Goal: Task Accomplishment & Management: Complete application form

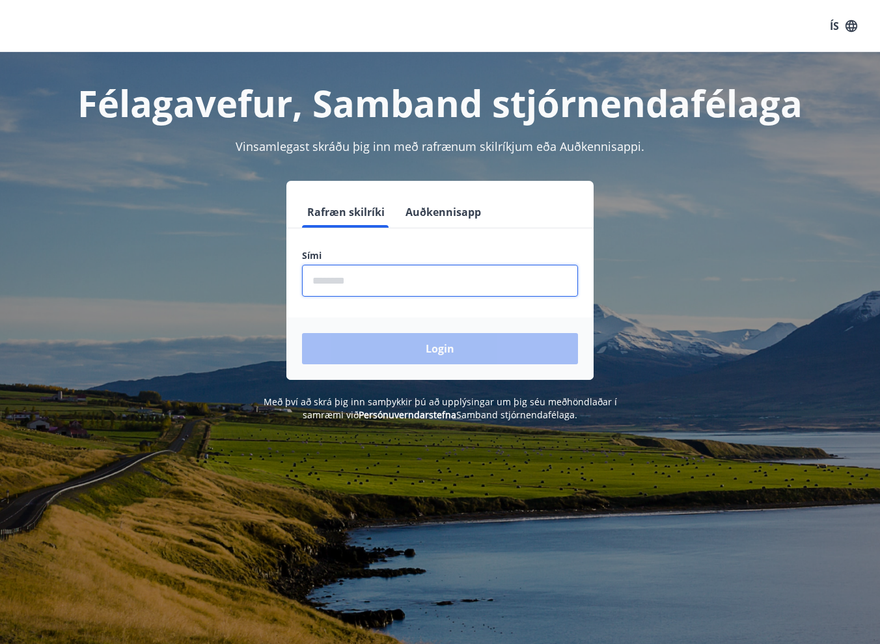
click at [402, 271] on input "phone" at bounding box center [440, 281] width 276 height 32
type input "********"
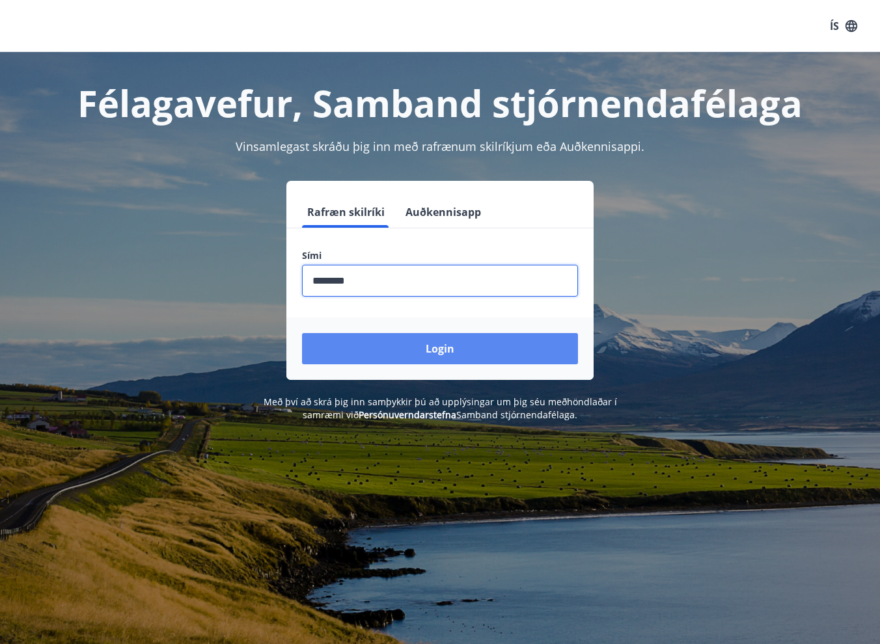
click at [406, 342] on button "Login" at bounding box center [440, 348] width 276 height 31
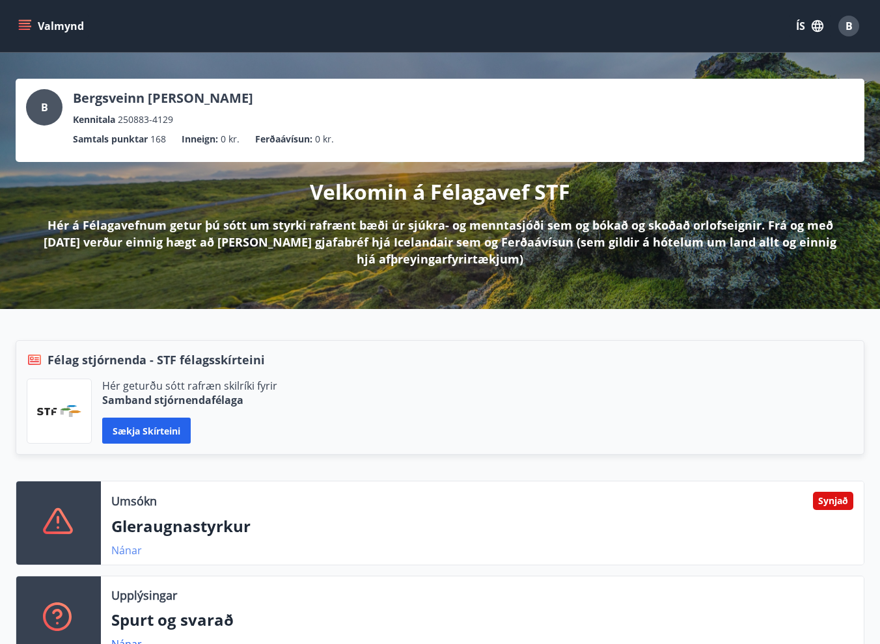
click at [117, 549] on link "Nánar" at bounding box center [126, 551] width 31 height 14
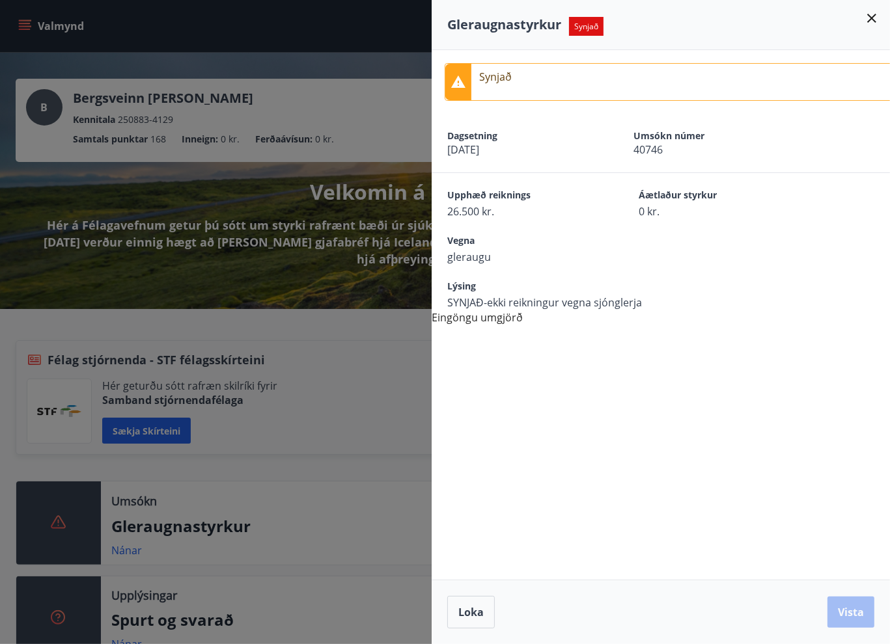
click at [872, 20] on icon at bounding box center [872, 18] width 16 height 16
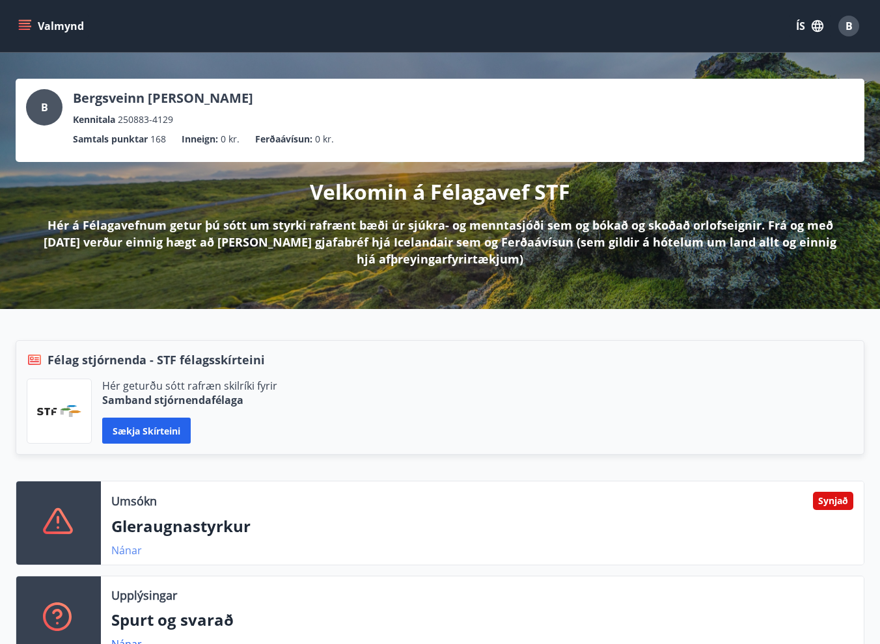
click at [125, 553] on link "Nánar" at bounding box center [126, 551] width 31 height 14
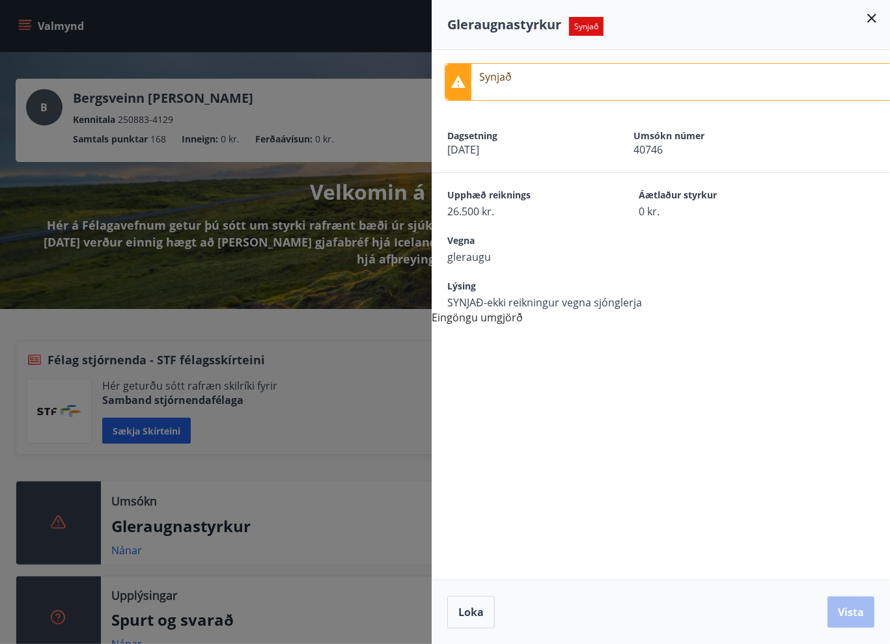
click at [872, 17] on icon at bounding box center [871, 18] width 9 height 9
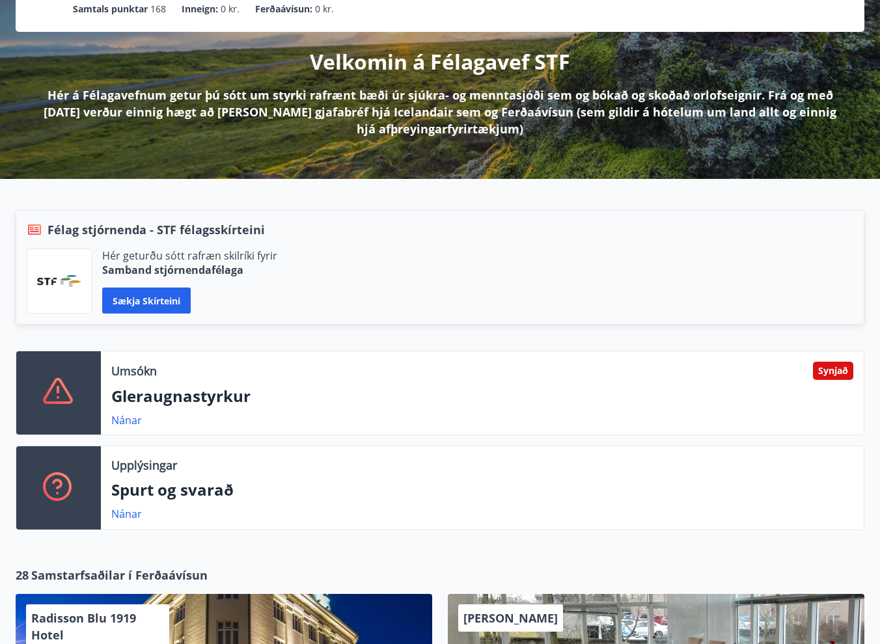
scroll to position [130, 0]
click at [126, 516] on link "Nánar" at bounding box center [126, 514] width 31 height 14
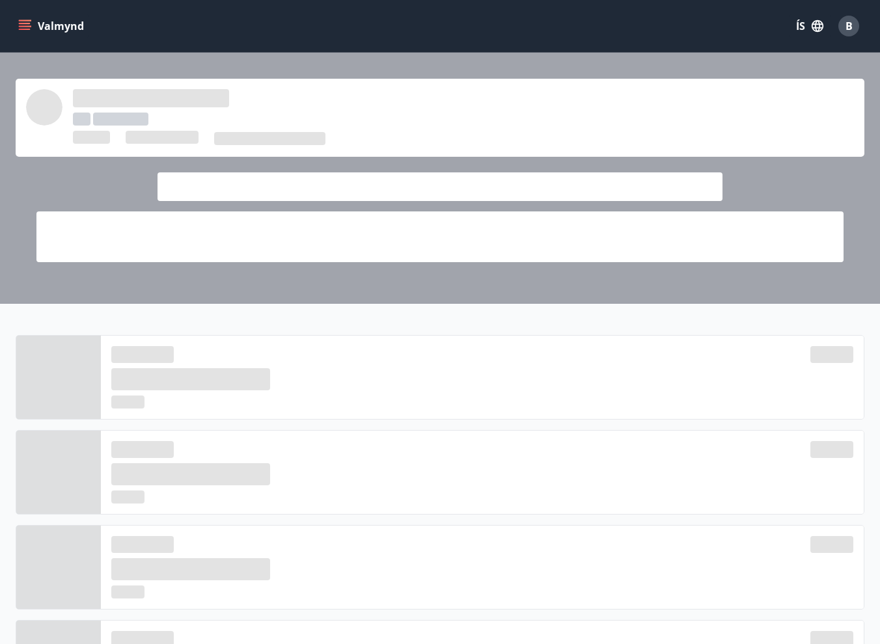
scroll to position [130, 0]
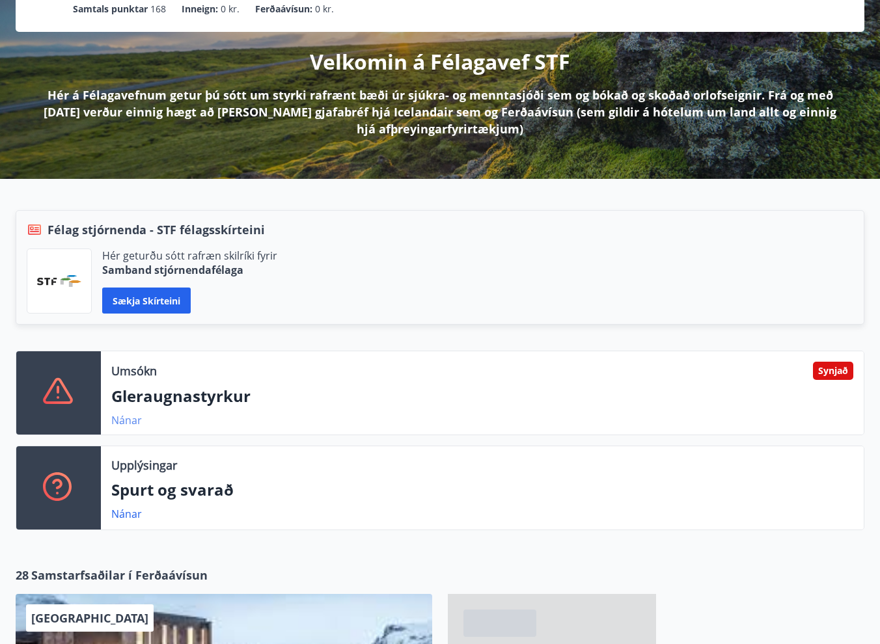
click at [133, 419] on link "Nánar" at bounding box center [126, 420] width 31 height 14
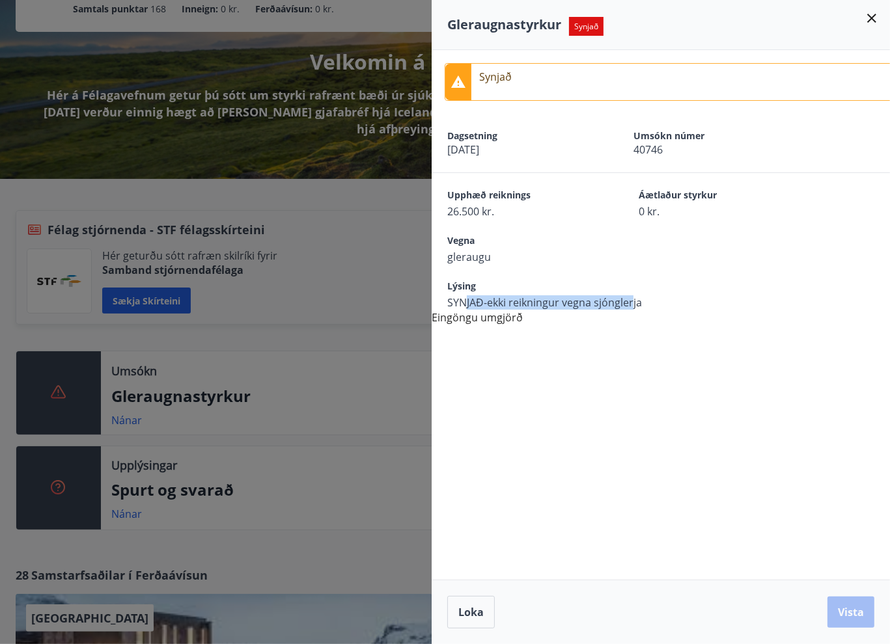
drag, startPoint x: 465, startPoint y: 301, endPoint x: 631, endPoint y: 298, distance: 166.0
click at [631, 298] on span "SYNJAÐ-ekki reikningur vegna sjónglerja" at bounding box center [544, 303] width 195 height 14
drag, startPoint x: 631, startPoint y: 298, endPoint x: 570, endPoint y: 348, distance: 78.7
click at [570, 348] on div "Synjað Dagsetning 27.08.2025 Umsókn númer 40746 Upphæð reiknings 26.500 kr. Áæt…" at bounding box center [661, 315] width 458 height 530
click at [374, 339] on div at bounding box center [445, 322] width 890 height 644
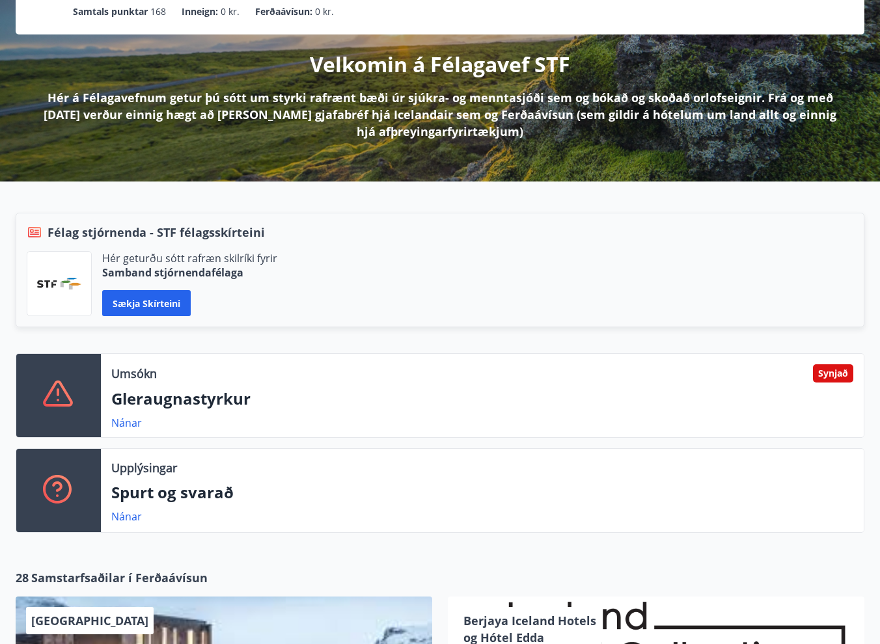
scroll to position [0, 0]
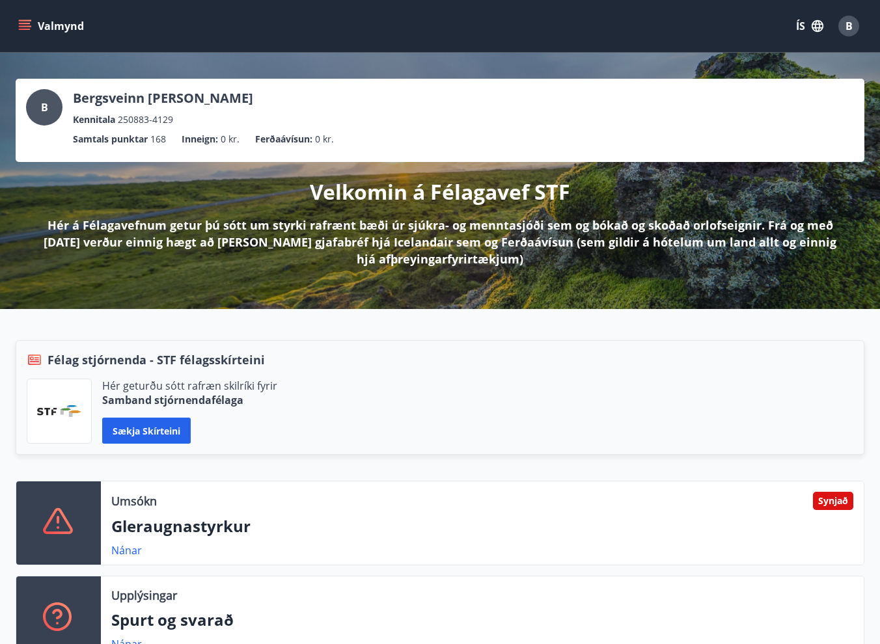
click at [26, 27] on icon "menu" at bounding box center [24, 26] width 13 height 13
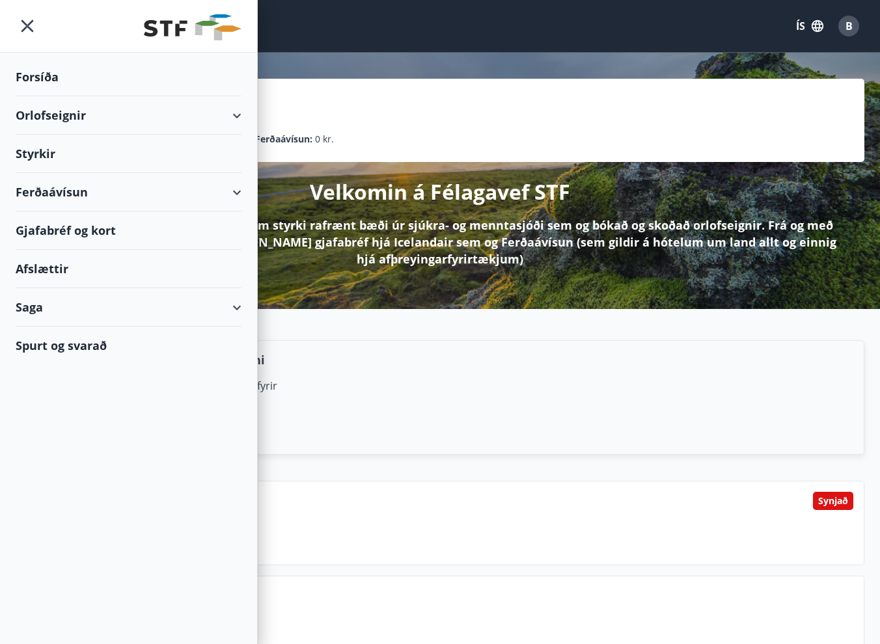
click at [49, 151] on div "Styrkir" at bounding box center [129, 154] width 226 height 38
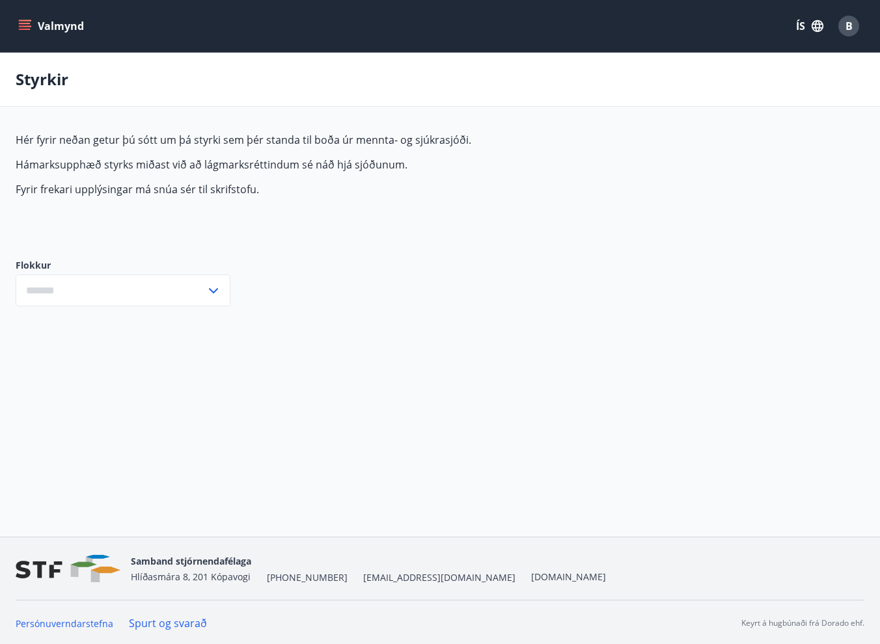
type input "***"
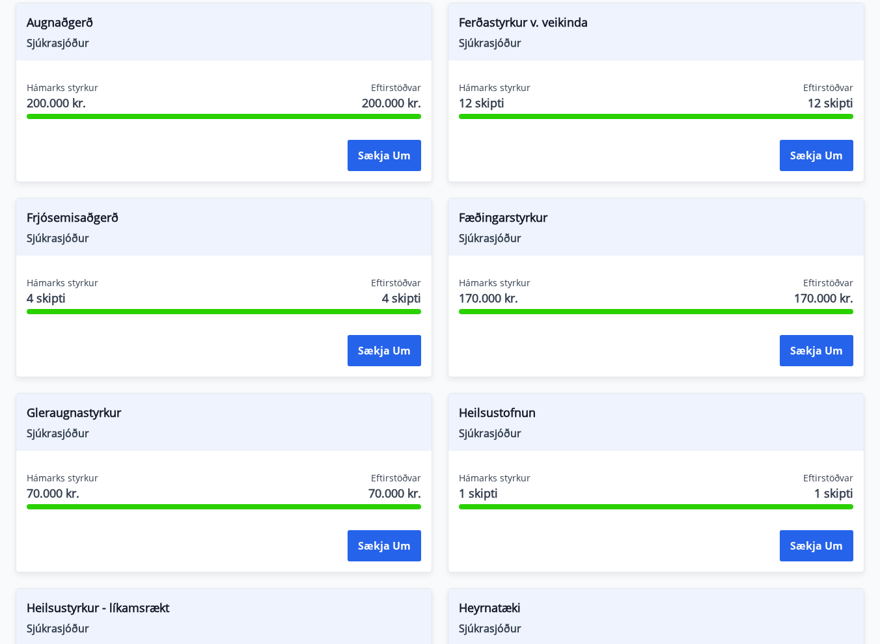
scroll to position [325, 0]
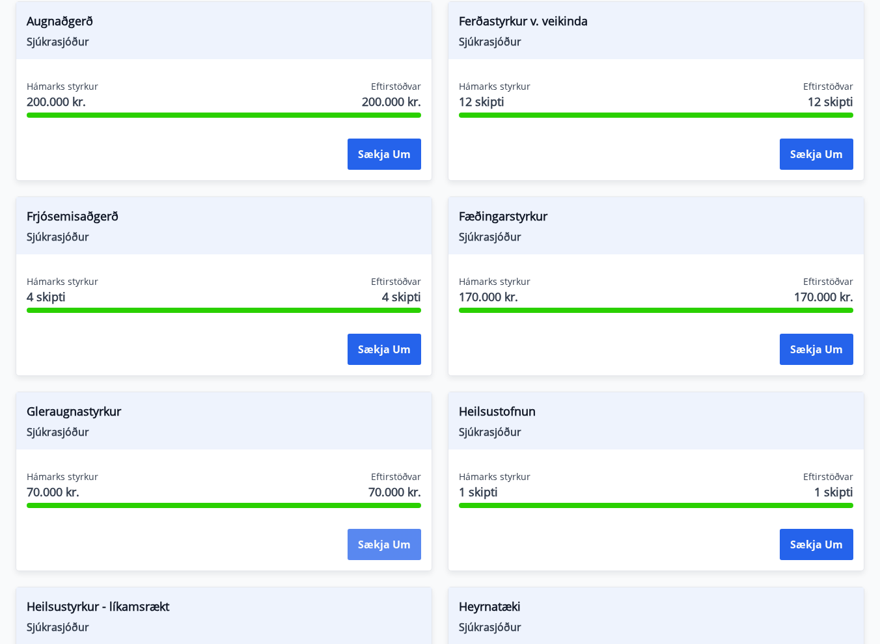
click at [381, 543] on button "Sækja um" at bounding box center [385, 544] width 74 height 31
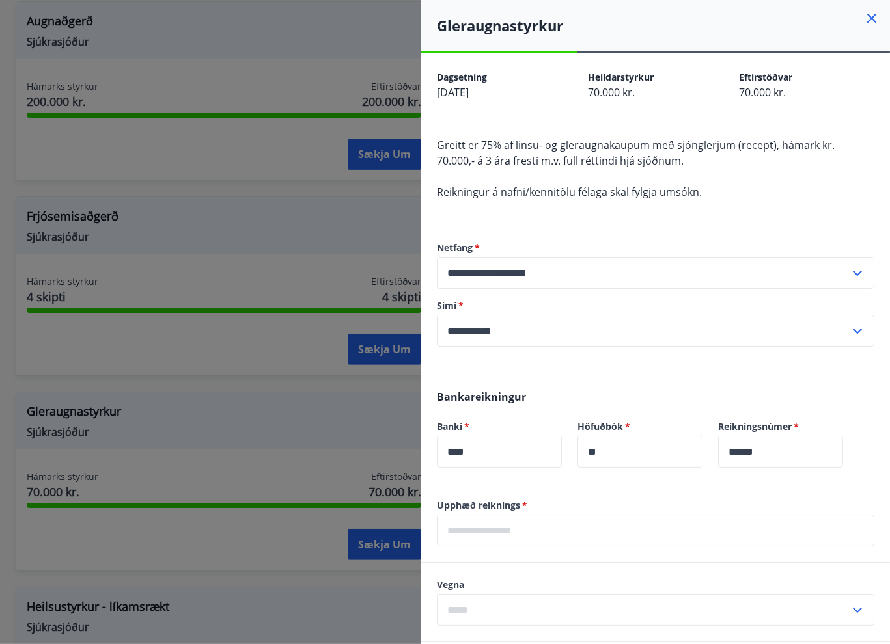
click at [344, 214] on div at bounding box center [445, 322] width 890 height 644
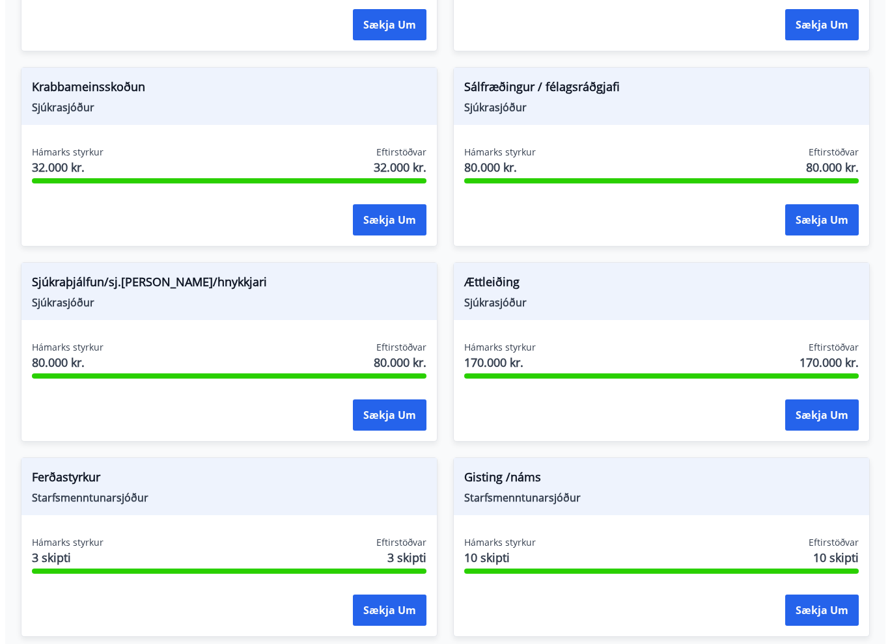
scroll to position [1237, 0]
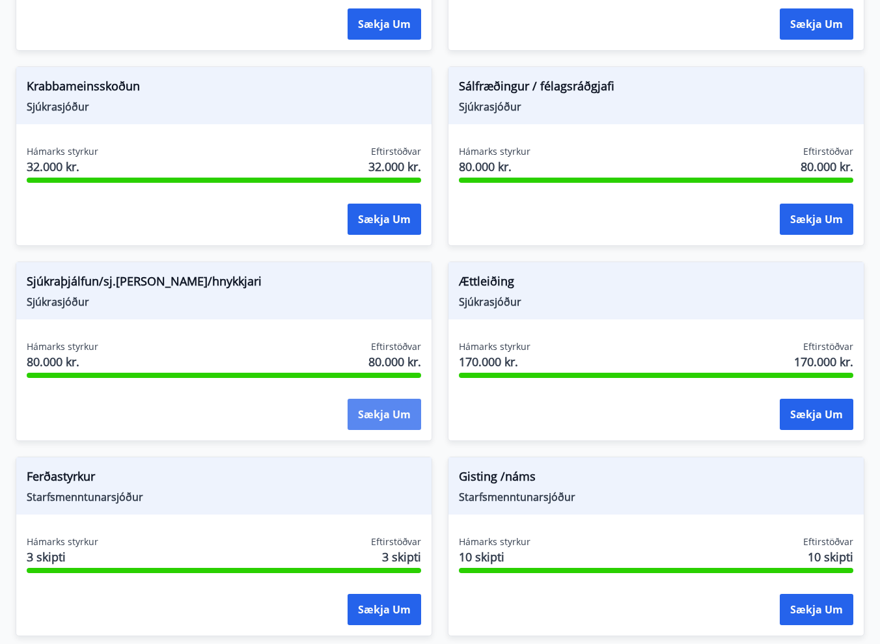
click at [387, 415] on button "Sækja um" at bounding box center [385, 414] width 74 height 31
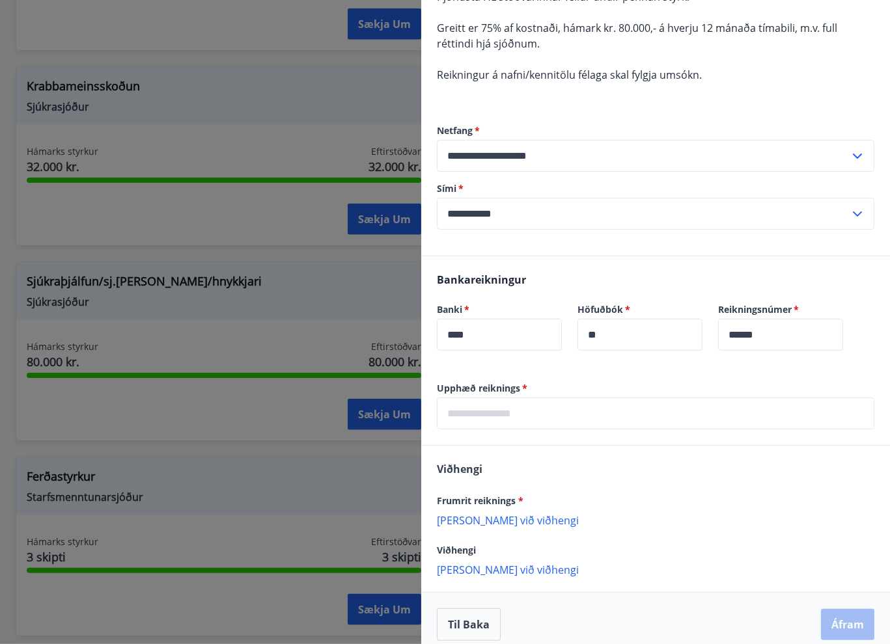
scroll to position [208, 0]
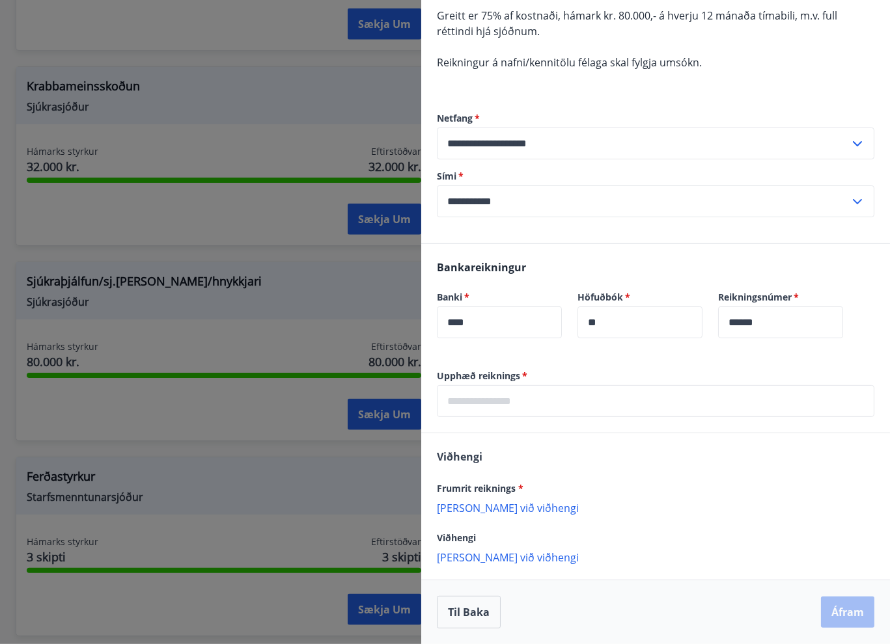
click at [482, 509] on p "Bæta við viðhengi" at bounding box center [655, 507] width 437 height 13
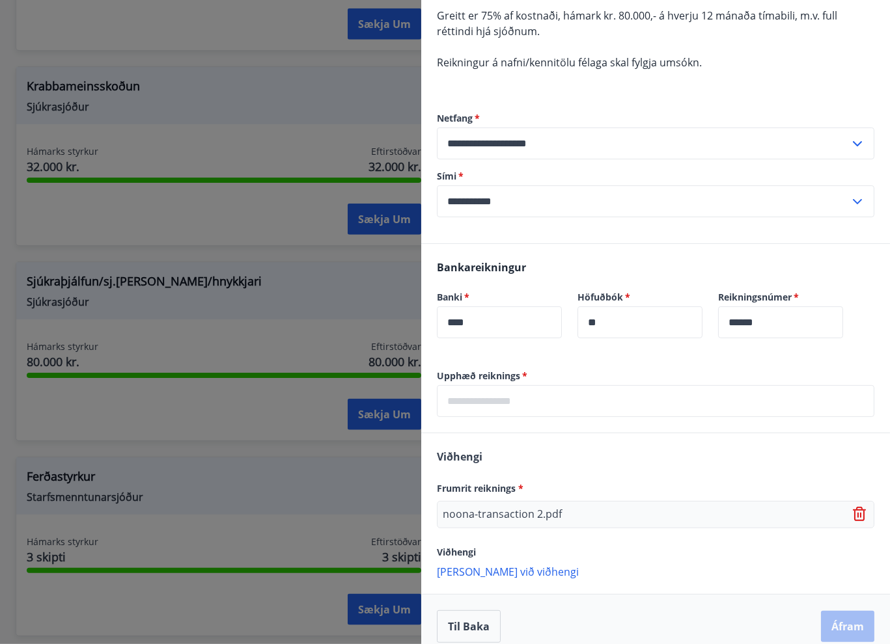
click at [853, 514] on icon at bounding box center [861, 515] width 16 height 16
click at [486, 514] on p "Bæta við viðhengi" at bounding box center [655, 507] width 437 height 13
click at [491, 573] on p "Bæta við viðhengi" at bounding box center [655, 571] width 437 height 13
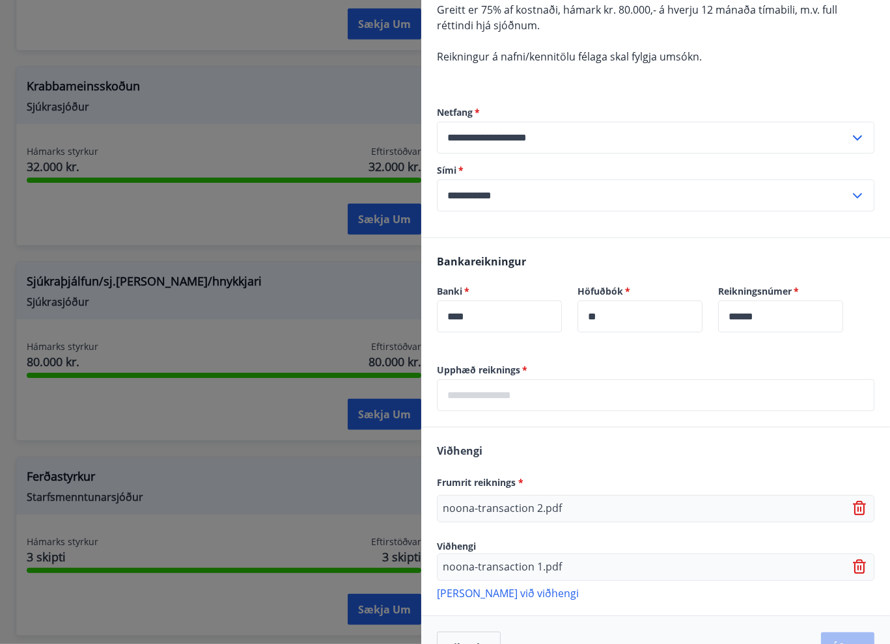
scroll to position [249, 0]
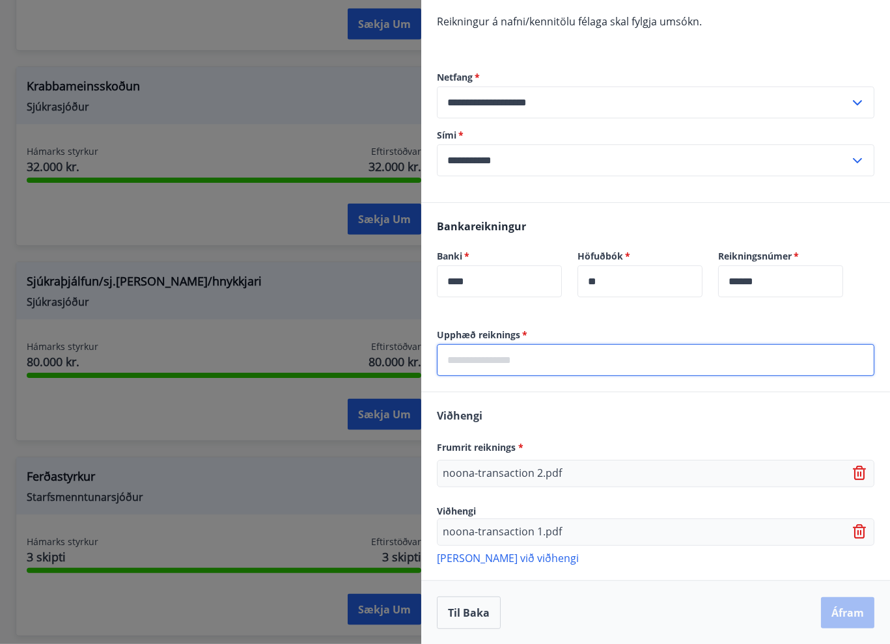
click at [506, 360] on input "text" at bounding box center [655, 360] width 437 height 32
type input "*****"
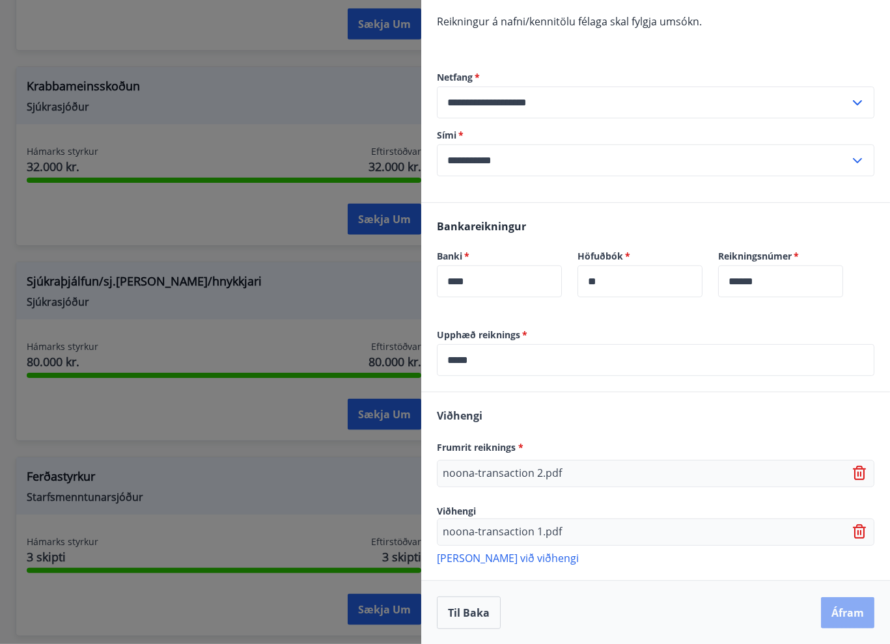
click at [835, 618] on button "Áfram" at bounding box center [847, 613] width 53 height 31
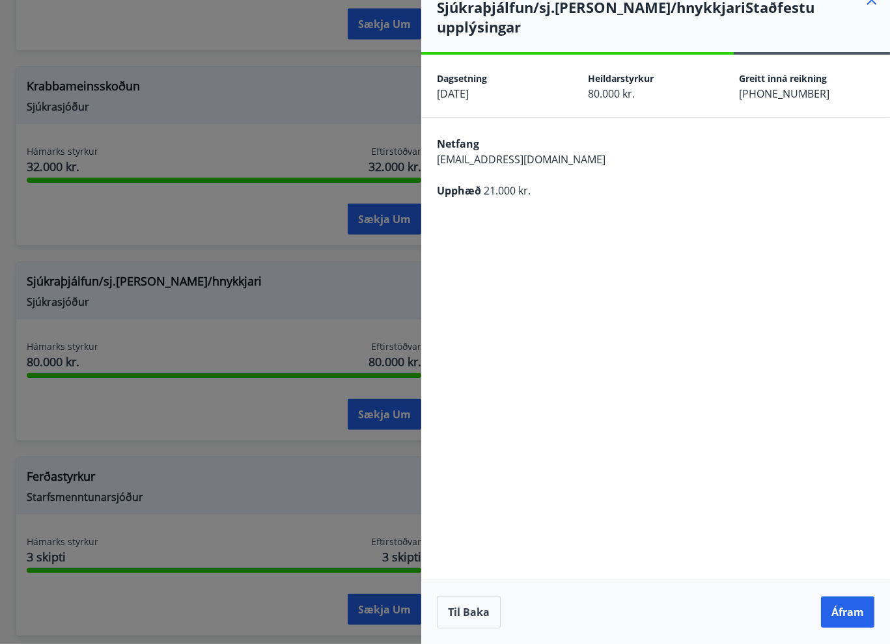
scroll to position [0, 0]
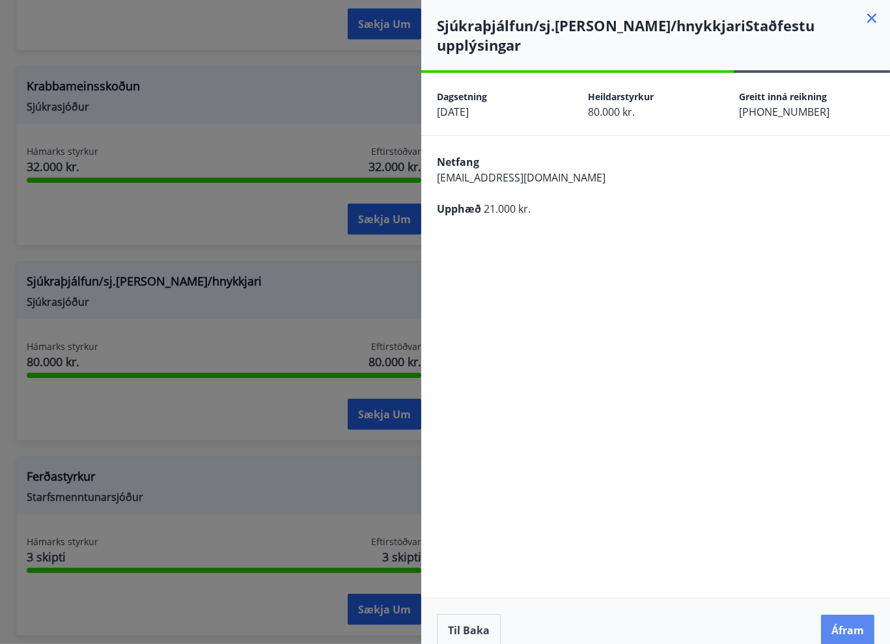
click at [853, 615] on button "Áfram" at bounding box center [847, 630] width 53 height 31
